Goal: Information Seeking & Learning: Learn about a topic

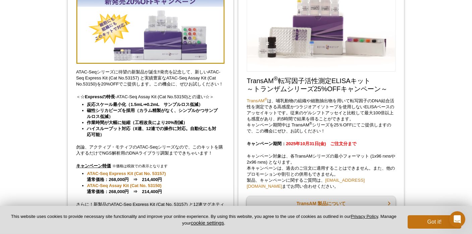
scroll to position [120, 0]
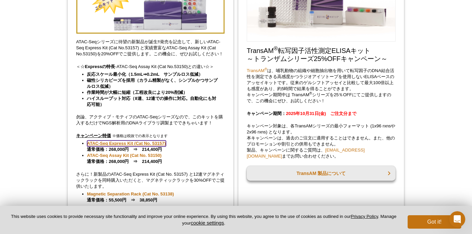
click at [96, 143] on link "ATAC-Seq Express Kit (Cat No. 53157)" at bounding box center [126, 143] width 79 height 6
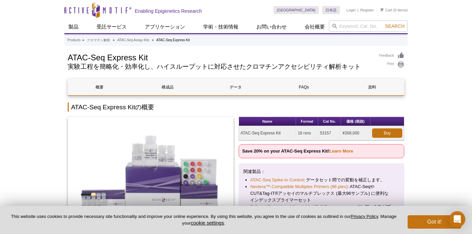
drag, startPoint x: 283, startPoint y: 133, endPoint x: 240, endPoint y: 128, distance: 42.9
click at [240, 128] on td "ATAC-Seq Express Kit" at bounding box center [267, 133] width 57 height 14
copy td "ATAC-Seq Express Kit"
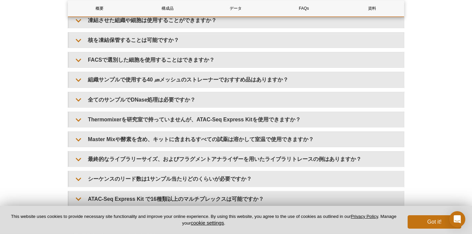
scroll to position [1345, 0]
